Goal: Task Accomplishment & Management: Complete application form

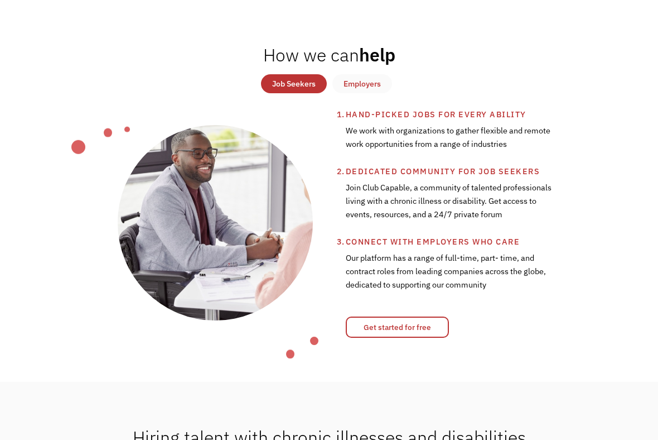
scroll to position [402, 0]
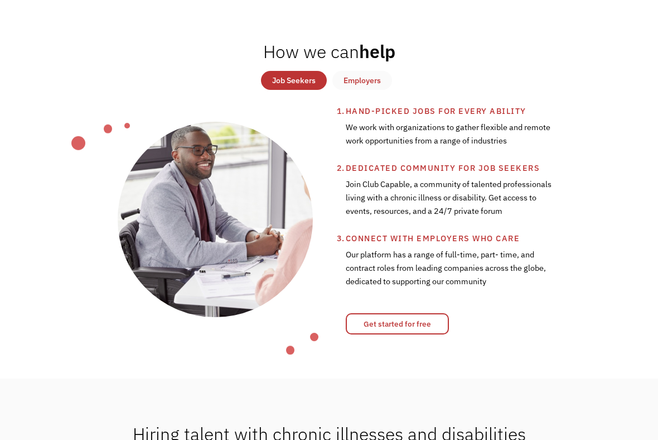
click at [428, 322] on link "Get started for free" at bounding box center [397, 323] width 103 height 21
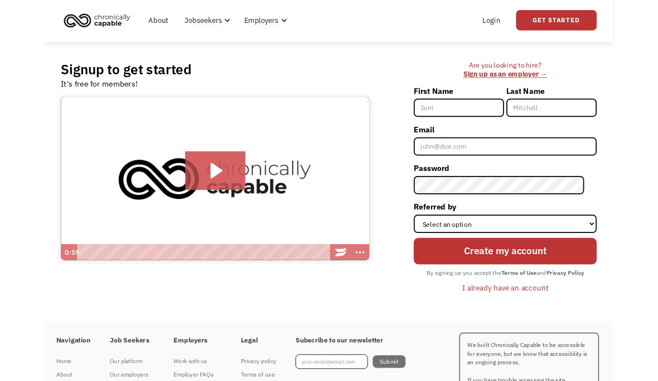
scroll to position [29, 0]
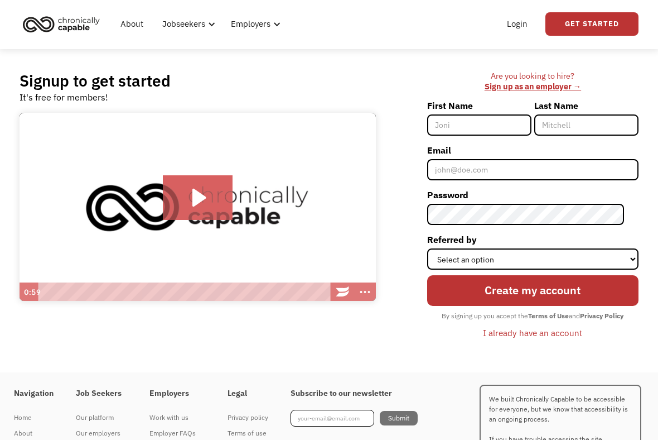
click at [507, 124] on input "First Name" at bounding box center [479, 124] width 104 height 21
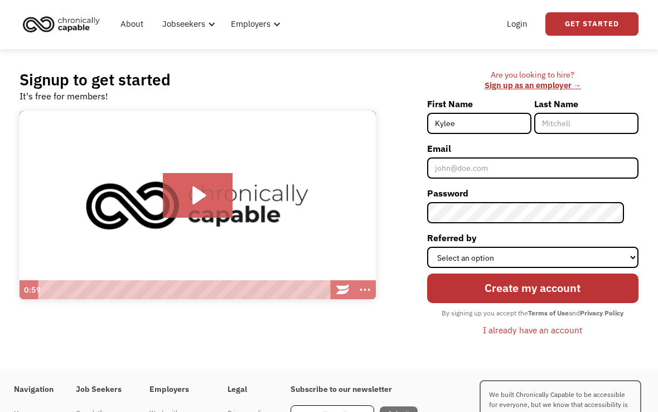
type input "Kylee"
click at [598, 122] on input "Last Name" at bounding box center [587, 123] width 104 height 21
type input "Bridges"
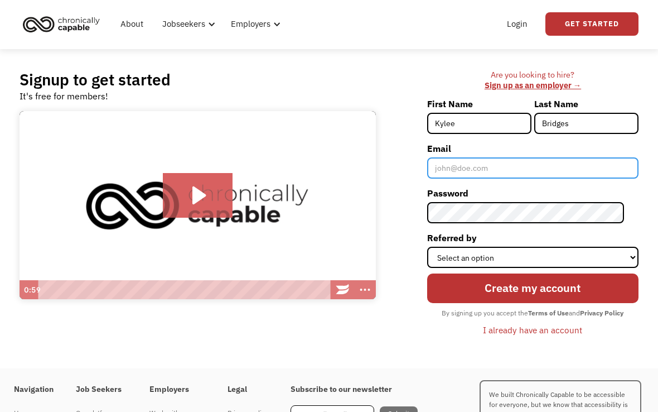
click at [546, 166] on input "Email" at bounding box center [532, 167] width 211 height 21
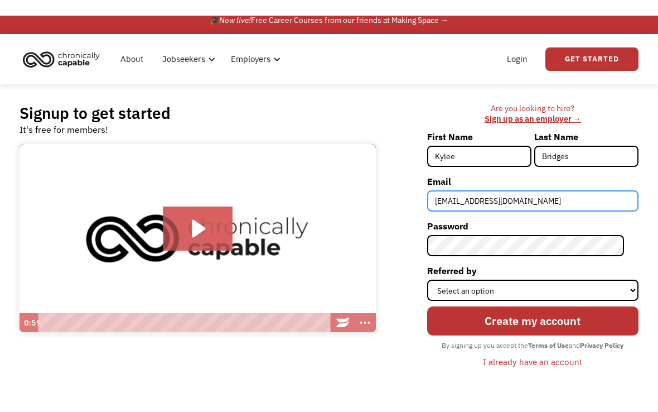
scroll to position [0, 0]
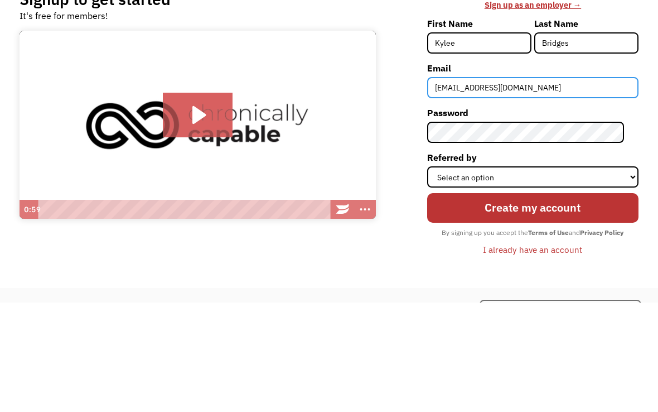
type input "kyleeb926@gmail.com"
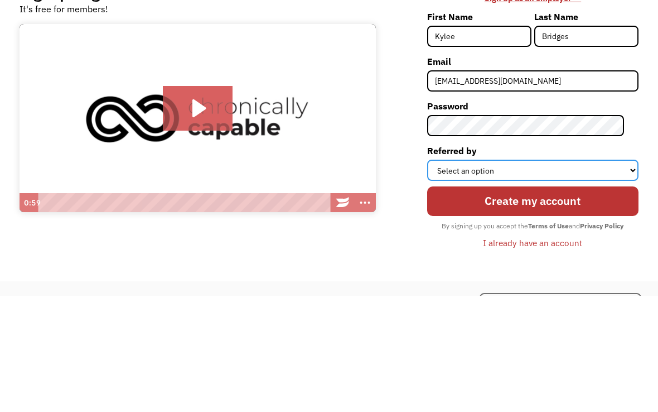
click at [623, 276] on select "Select an option Instagram Facebook Twitter Search Engine News Article Word of …" at bounding box center [532, 286] width 211 height 21
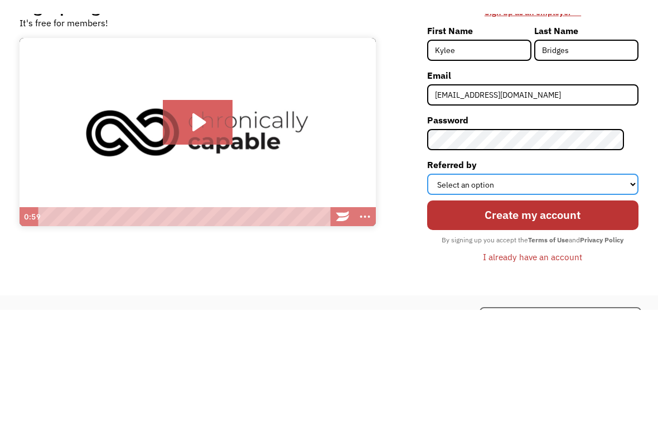
scroll to position [88, 0]
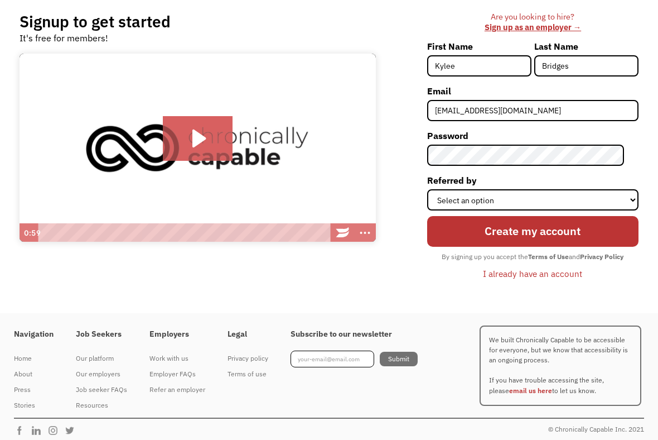
click at [614, 228] on input "Create my account" at bounding box center [532, 231] width 211 height 31
click at [594, 227] on input "Create my account" at bounding box center [532, 231] width 211 height 31
click at [623, 203] on select "Select an option Instagram Facebook Twitter Search Engine News Article Word of …" at bounding box center [532, 199] width 211 height 21
click at [598, 201] on select "Select an option Instagram Facebook Twitter Search Engine News Article Word of …" at bounding box center [532, 199] width 211 height 21
select select "Other"
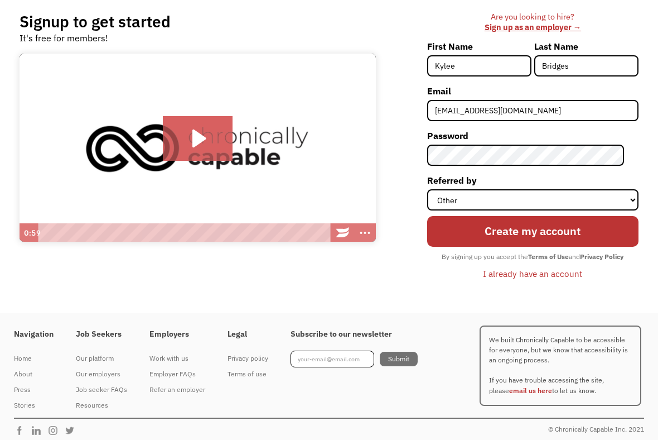
click at [601, 230] on input "Create my account" at bounding box center [532, 231] width 211 height 31
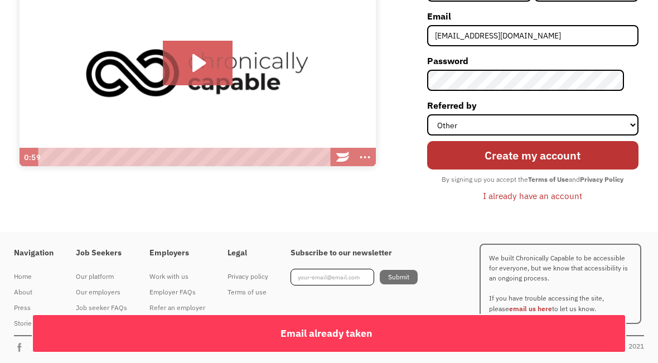
scroll to position [157, 0]
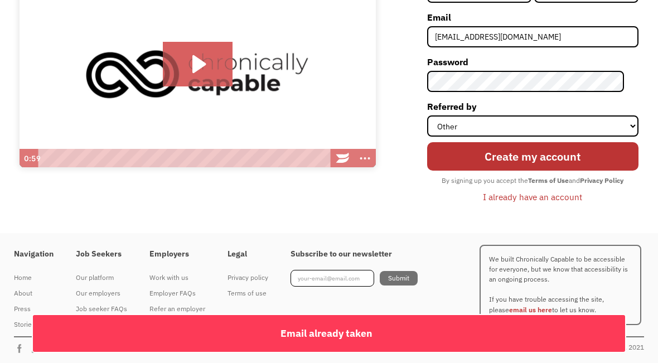
click at [574, 194] on div "I already have an account" at bounding box center [532, 196] width 99 height 13
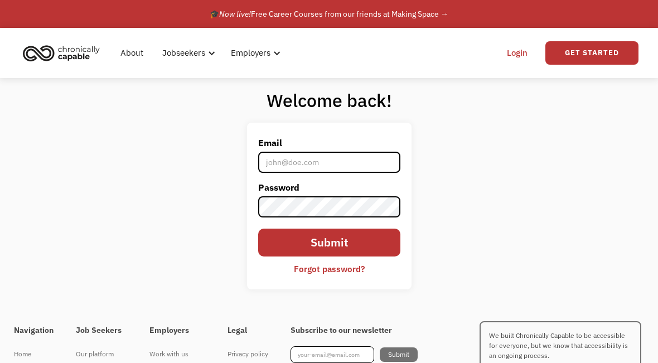
click at [364, 170] on input "Email" at bounding box center [329, 162] width 142 height 21
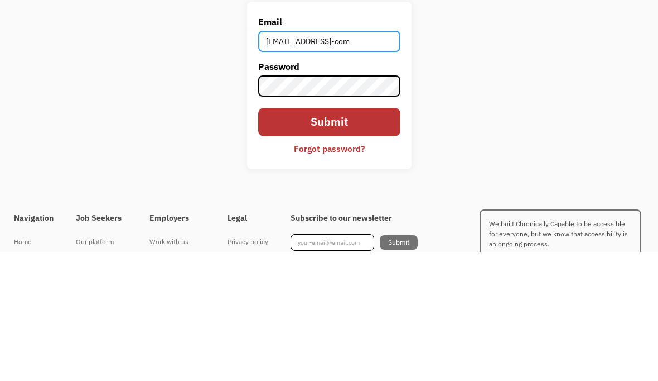
click at [377, 160] on input "kyleeb926@gmail-com" at bounding box center [329, 170] width 142 height 21
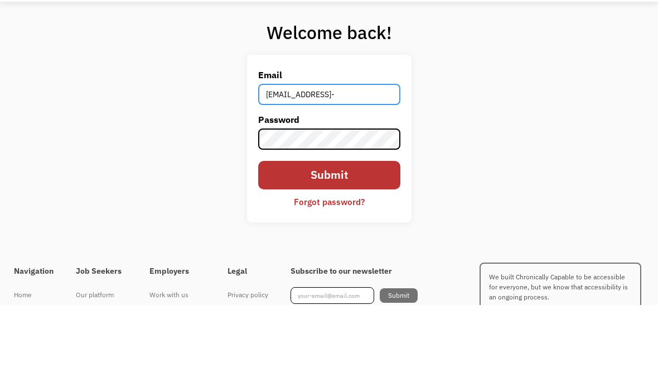
click at [340, 160] on input "kyleeb926@gmail-" at bounding box center [329, 170] width 142 height 21
type input "kyleeb926@gmail.com"
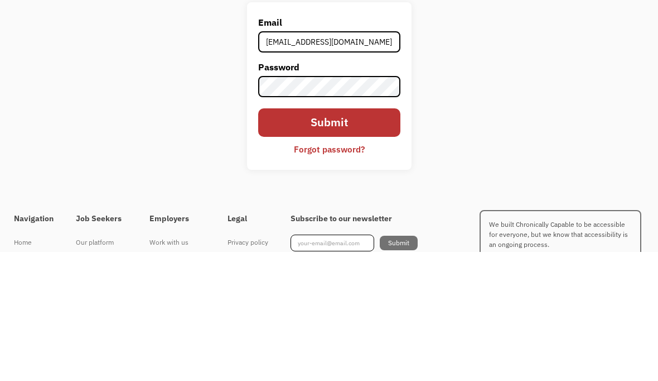
click at [280, 237] on input "Submit" at bounding box center [329, 251] width 142 height 28
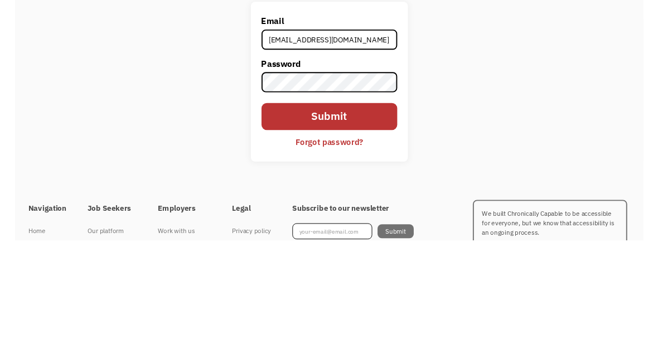
scroll to position [78, 0]
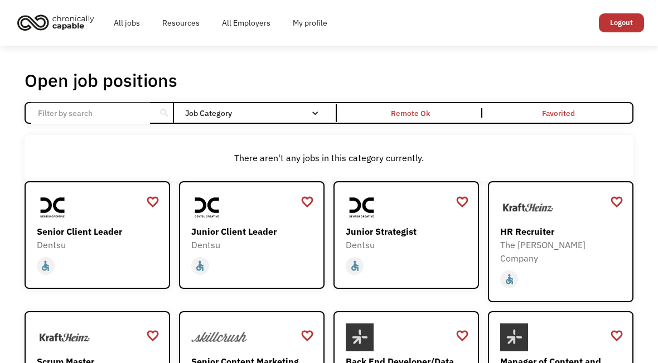
click at [416, 108] on div "Remote Ok" at bounding box center [410, 113] width 39 height 13
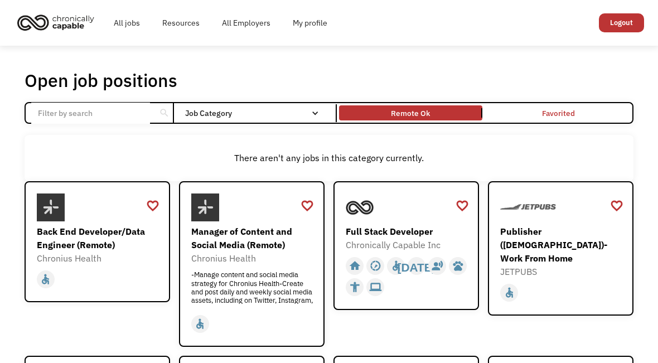
click at [49, 117] on input "Email Form" at bounding box center [90, 113] width 119 height 21
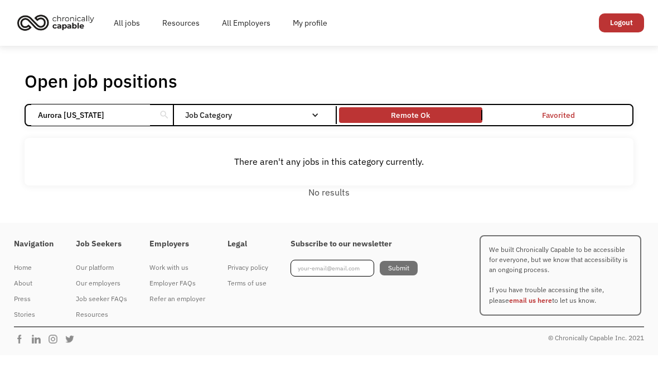
type input "Aurora Colorado"
click input "Email Form" at bounding box center [0, 0] width 0 height 0
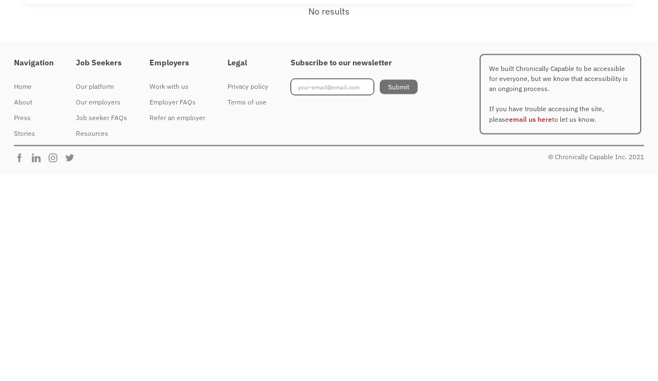
click at [441, 228] on div "Navigation Home About Press Stories Job Seekers Our platform Our employers Job …" at bounding box center [329, 277] width 631 height 98
